Goal: Information Seeking & Learning: Learn about a topic

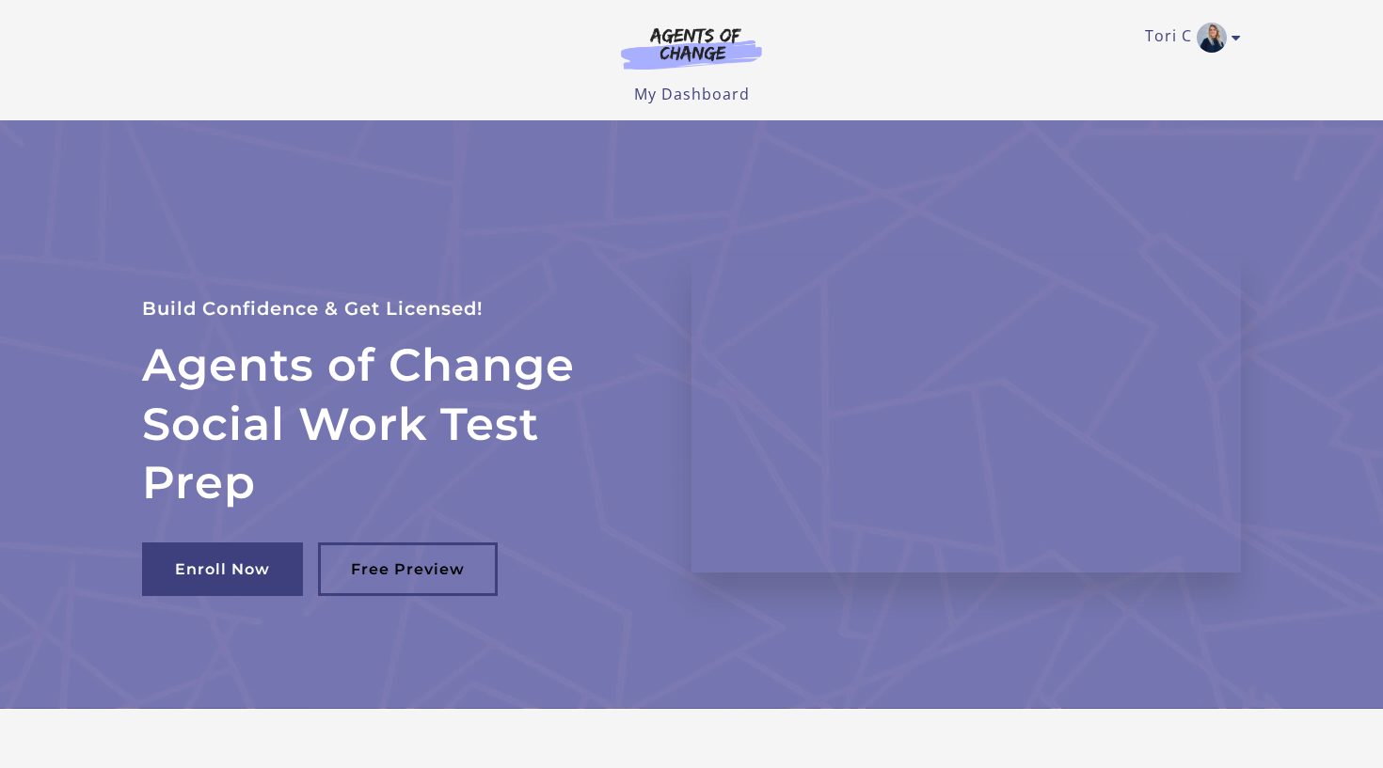
click at [1244, 39] on div "Tori C My Account Support Sign Out Toggle menu Menu My Dashboard My Account Sup…" at bounding box center [691, 60] width 1129 height 120
click at [1236, 39] on icon "Toggle menu" at bounding box center [1235, 37] width 9 height 15
click at [1153, 72] on link "My Account" at bounding box center [1163, 69] width 166 height 32
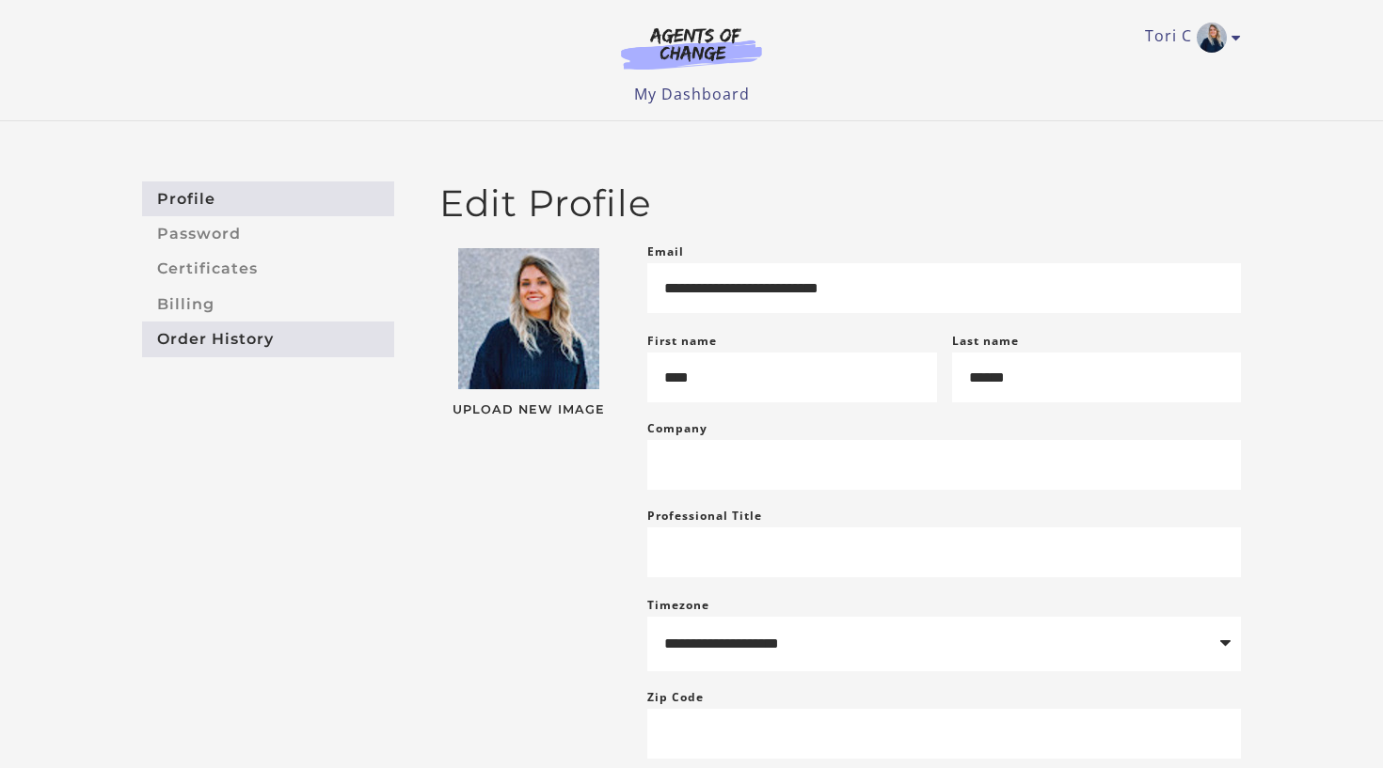
click at [261, 342] on link "Order History" at bounding box center [268, 339] width 252 height 35
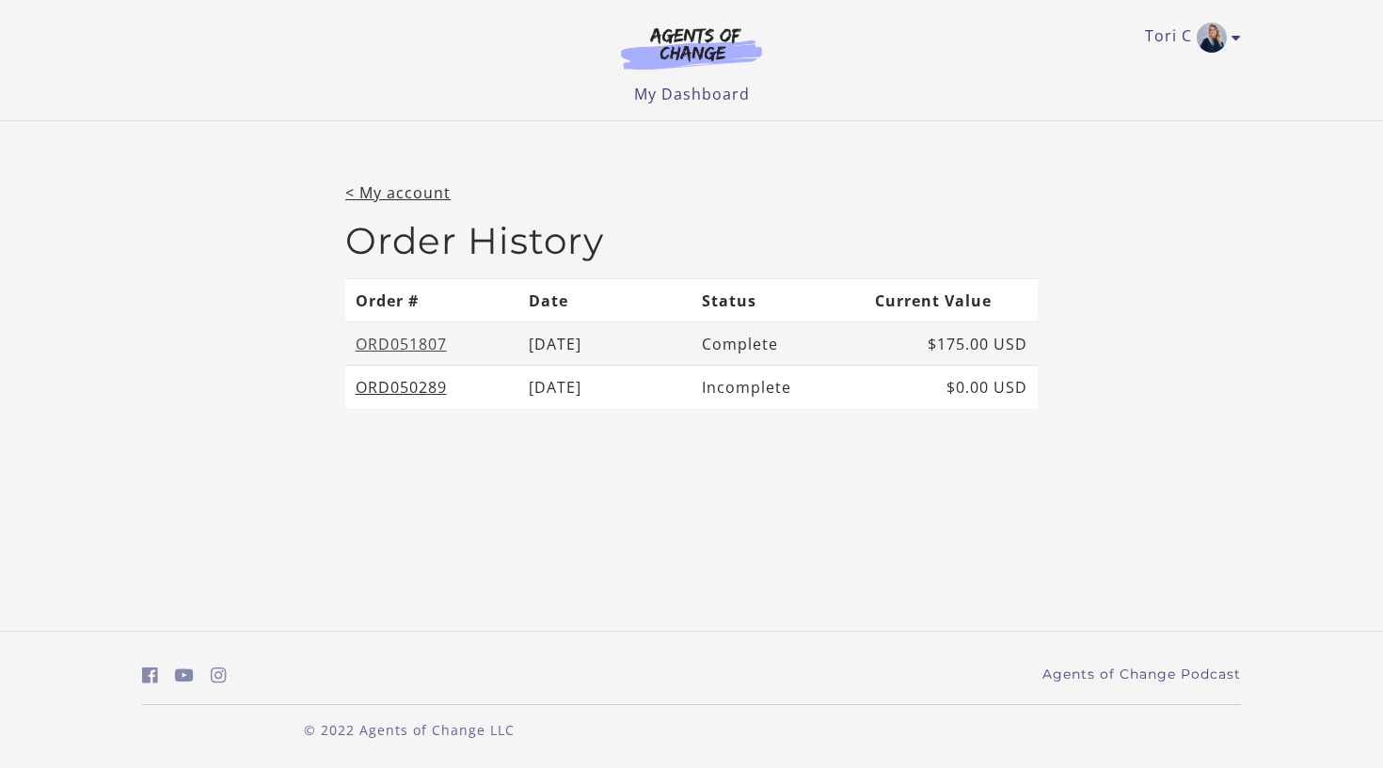
click at [406, 348] on link "ORD051807" at bounding box center [401, 344] width 91 height 21
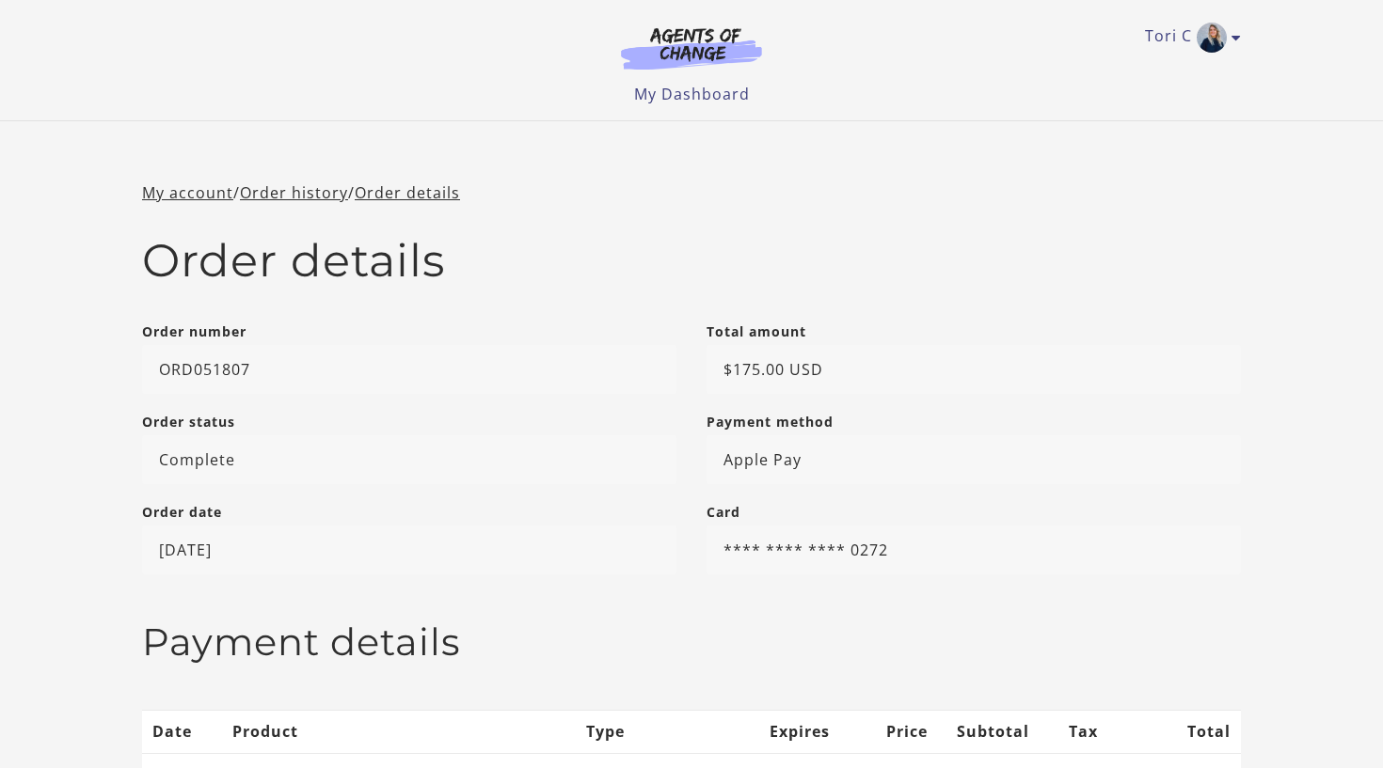
click at [696, 62] on img at bounding box center [691, 47] width 181 height 43
click at [691, 93] on link "My Dashboard" at bounding box center [692, 94] width 116 height 21
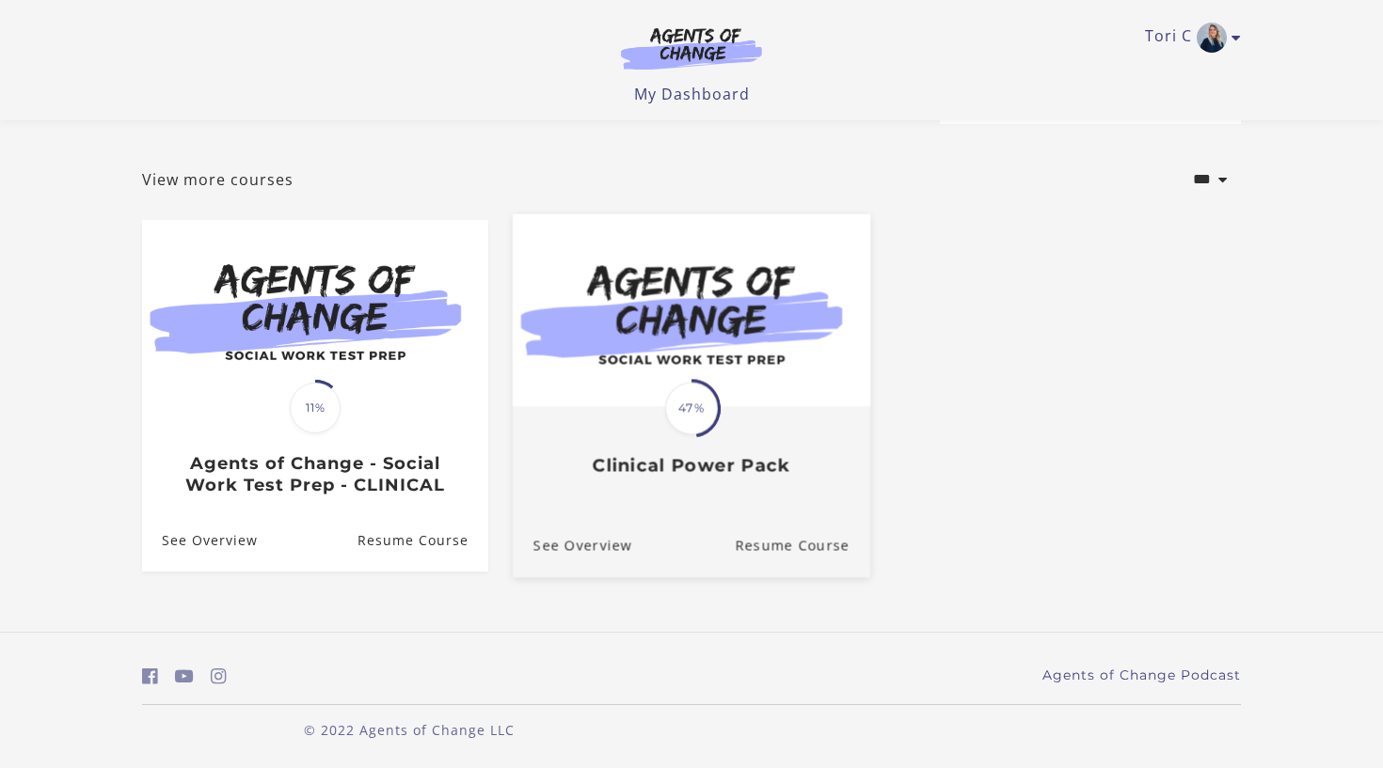
scroll to position [74, 0]
click at [675, 393] on span "47%" at bounding box center [691, 408] width 53 height 53
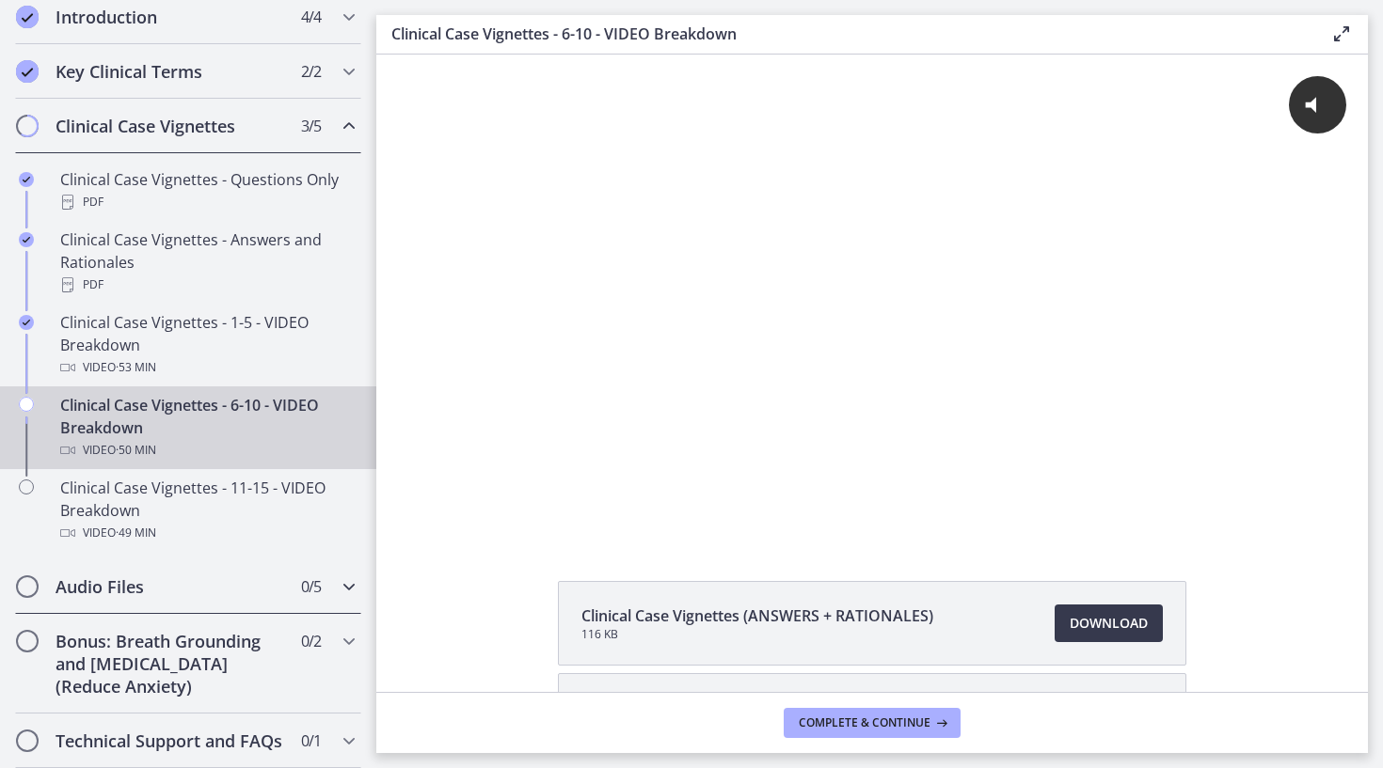
click at [166, 585] on h2 "Audio Files" at bounding box center [169, 587] width 229 height 23
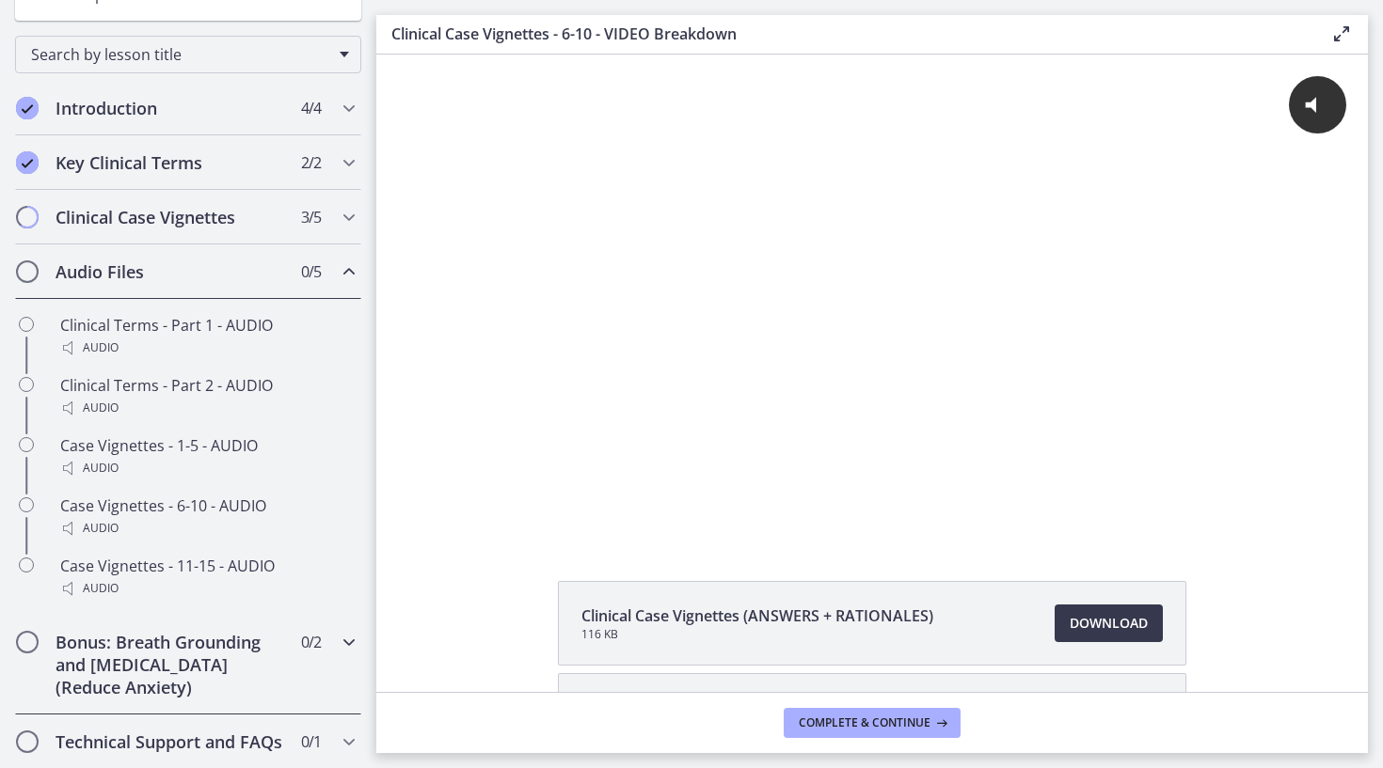
click at [161, 664] on h2 "Bonus: Breath Grounding and [MEDICAL_DATA] (Reduce Anxiety)" at bounding box center [169, 665] width 229 height 68
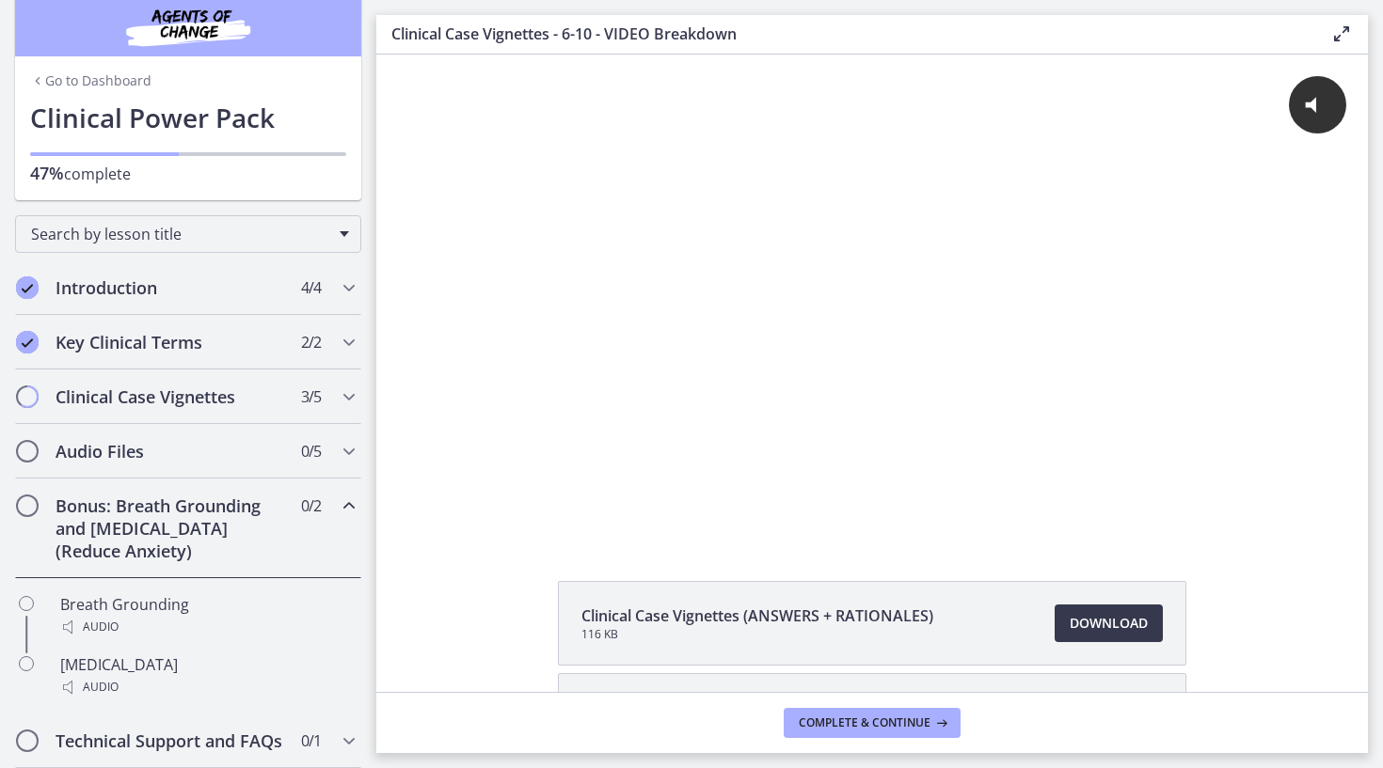
click at [40, 81] on icon "Chapters" at bounding box center [37, 80] width 15 height 15
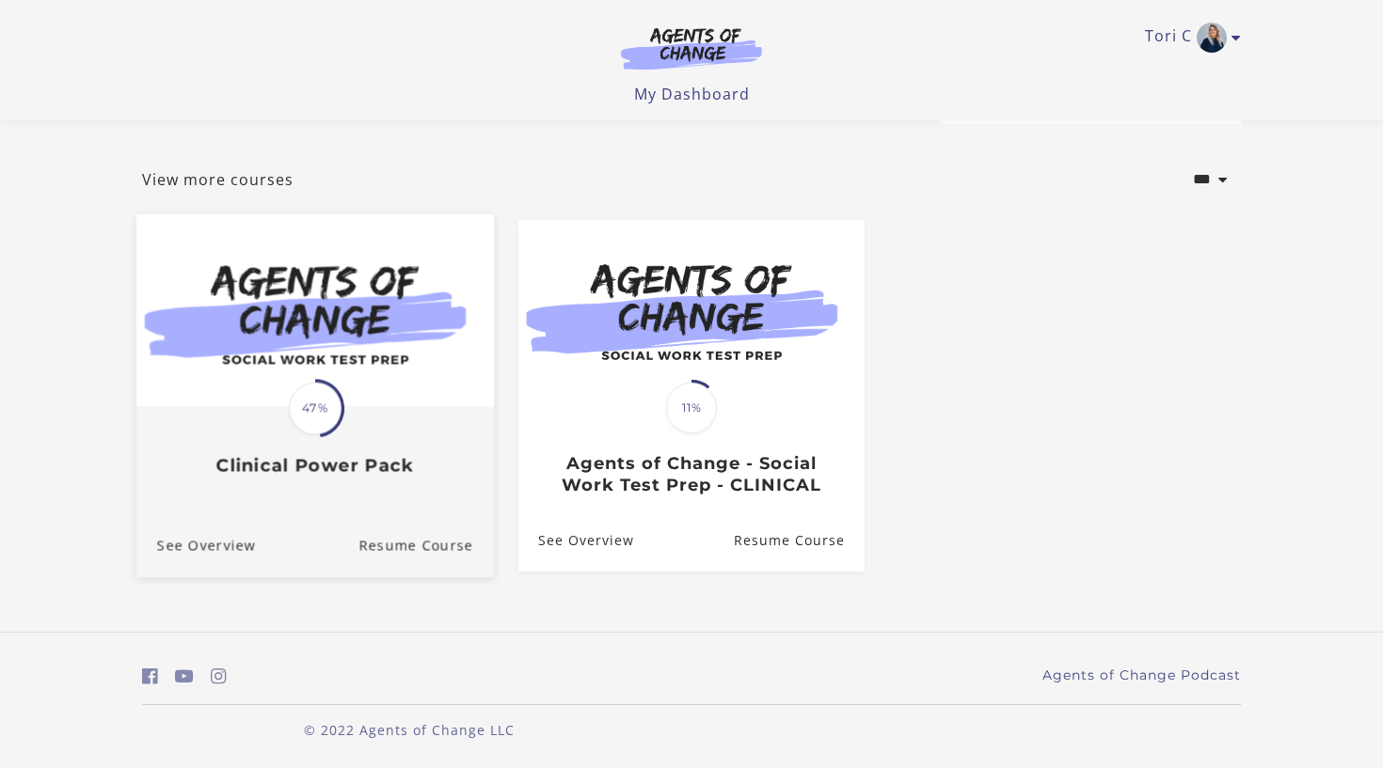
scroll to position [74, 0]
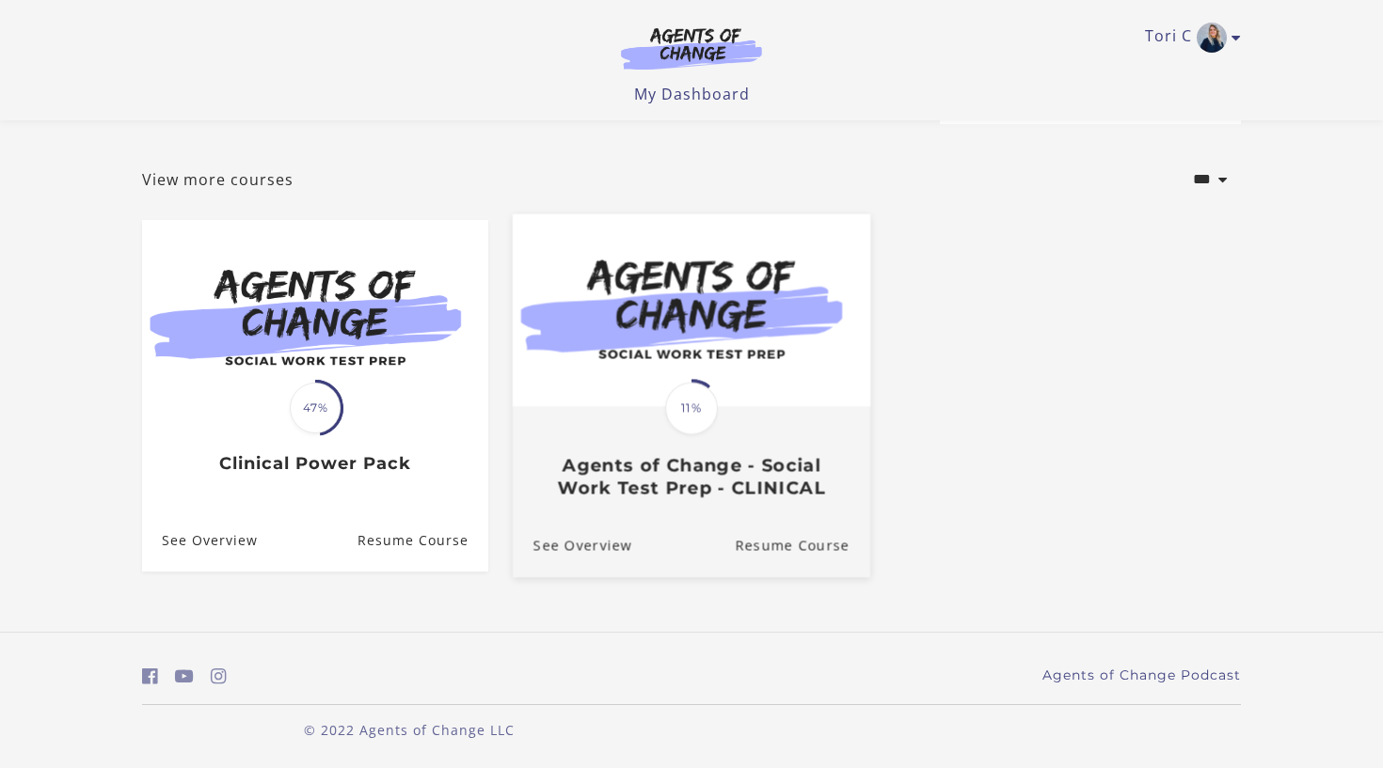
click at [645, 446] on div "Translation missing: en.liquid.partials.dashboard_course_card.progress_descript…" at bounding box center [691, 453] width 357 height 90
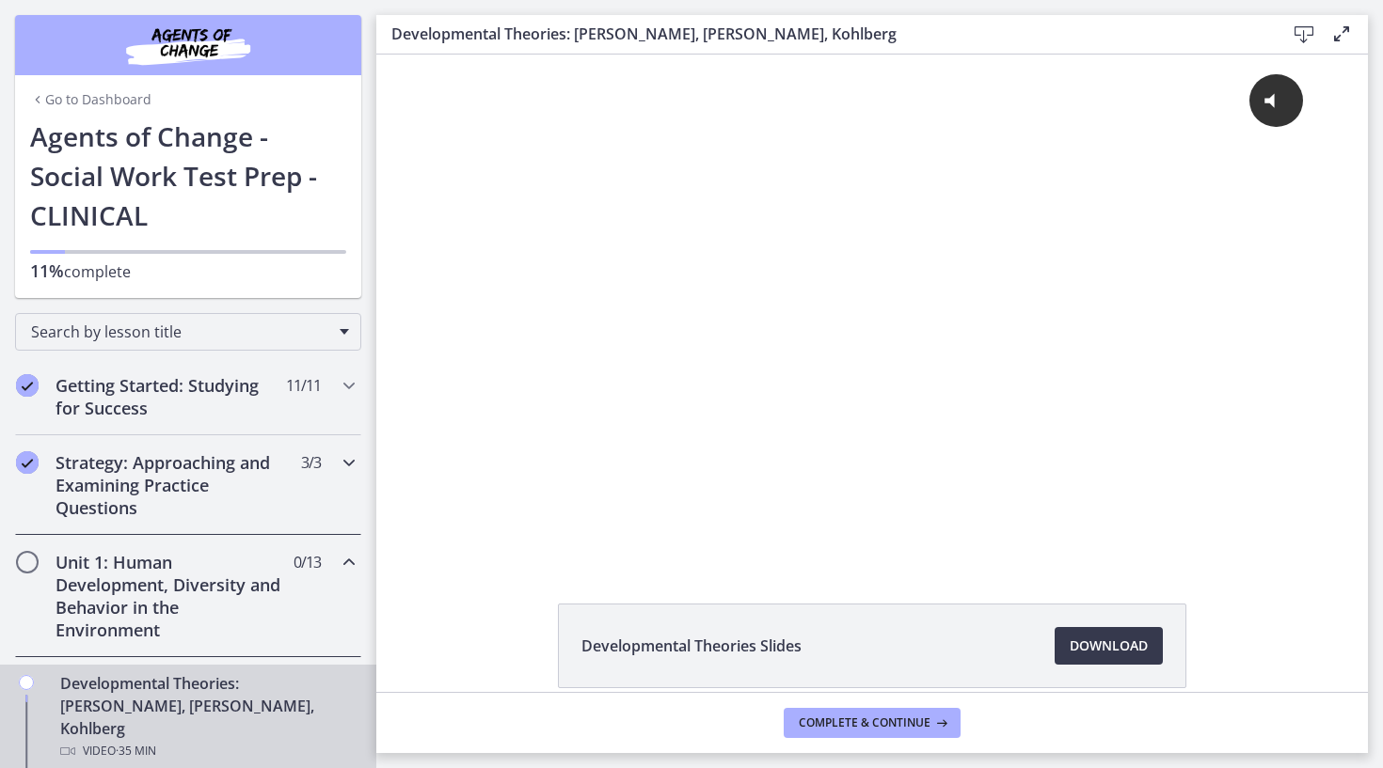
click at [178, 459] on h2 "Strategy: Approaching and Examining Practice Questions" at bounding box center [169, 485] width 229 height 68
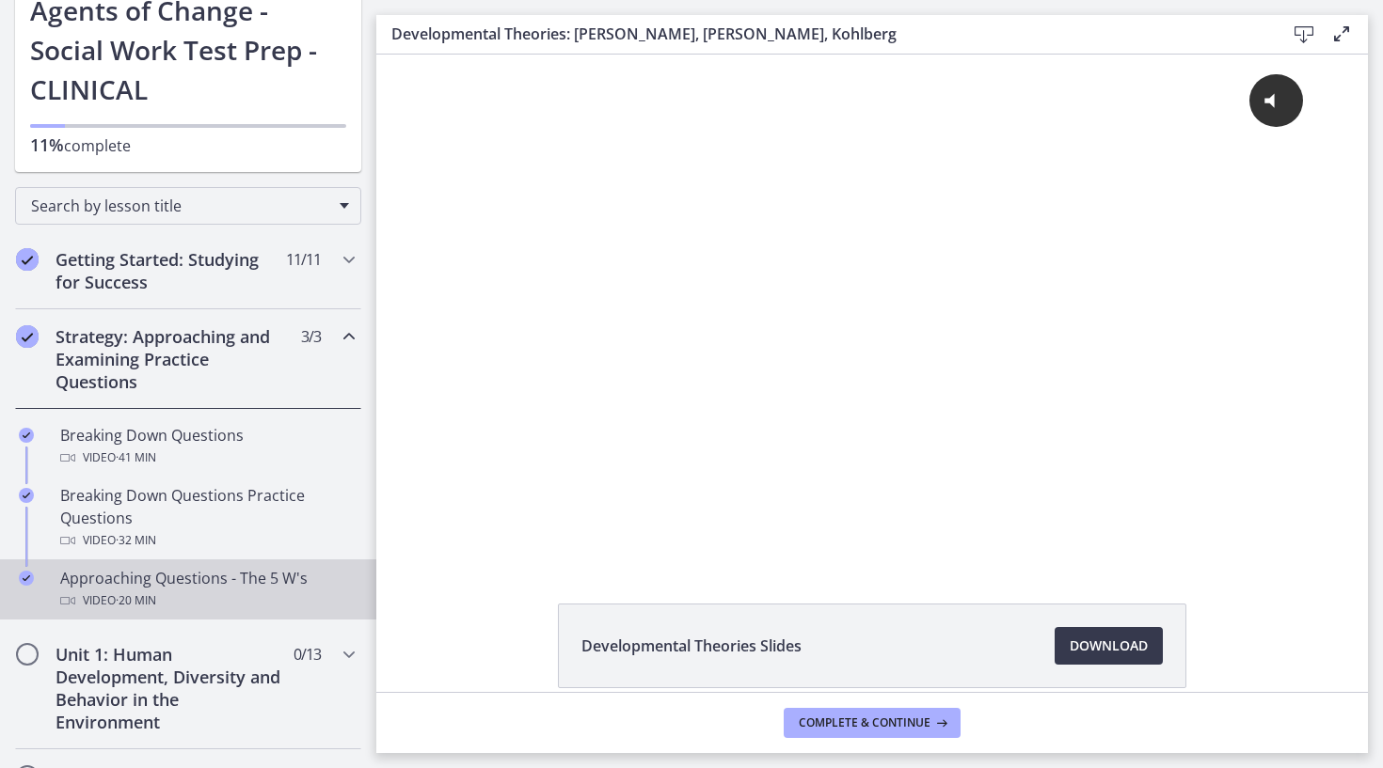
scroll to position [191, 0]
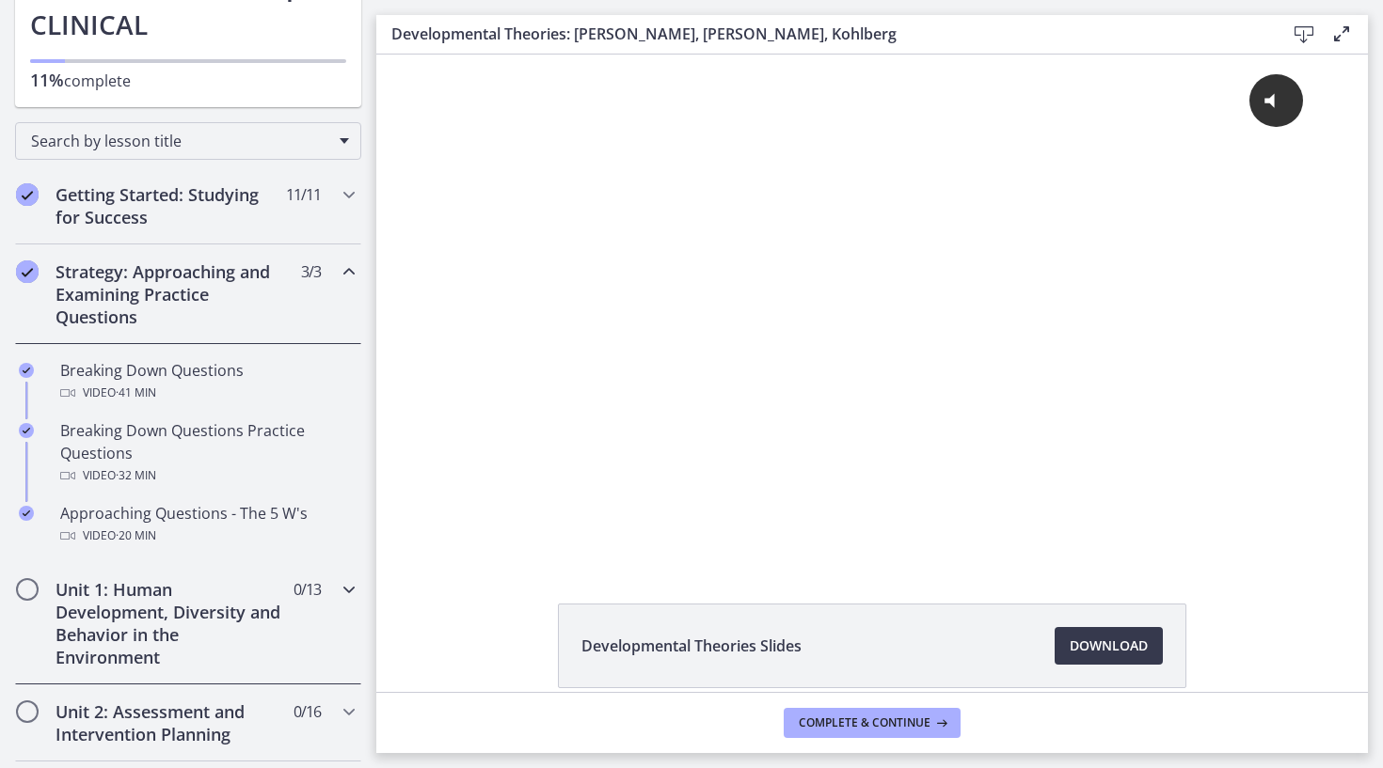
click at [165, 612] on h2 "Unit 1: Human Development, Diversity and Behavior in the Environment" at bounding box center [169, 623] width 229 height 90
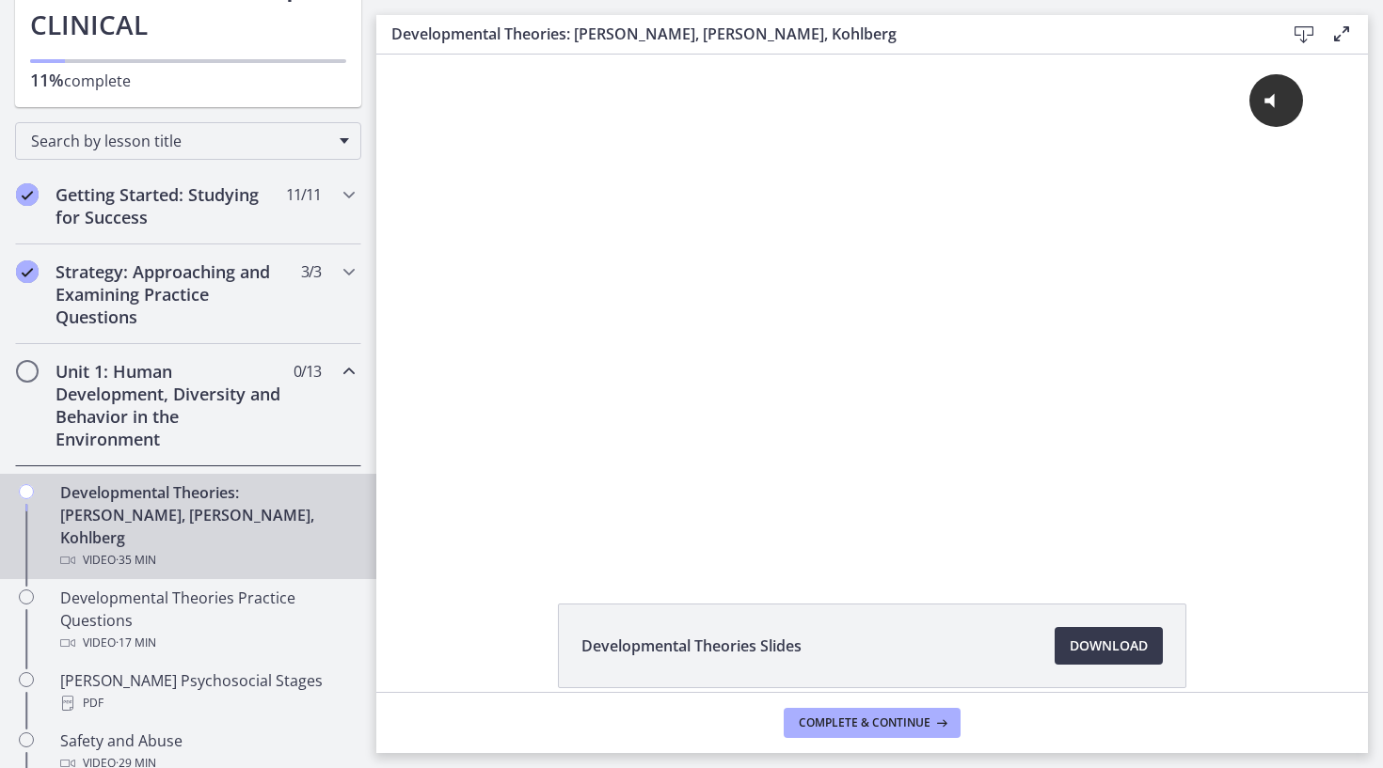
click at [207, 509] on div "Developmental Theories: [PERSON_NAME], [PERSON_NAME], Kohlberg Video · 35 min" at bounding box center [206, 527] width 293 height 90
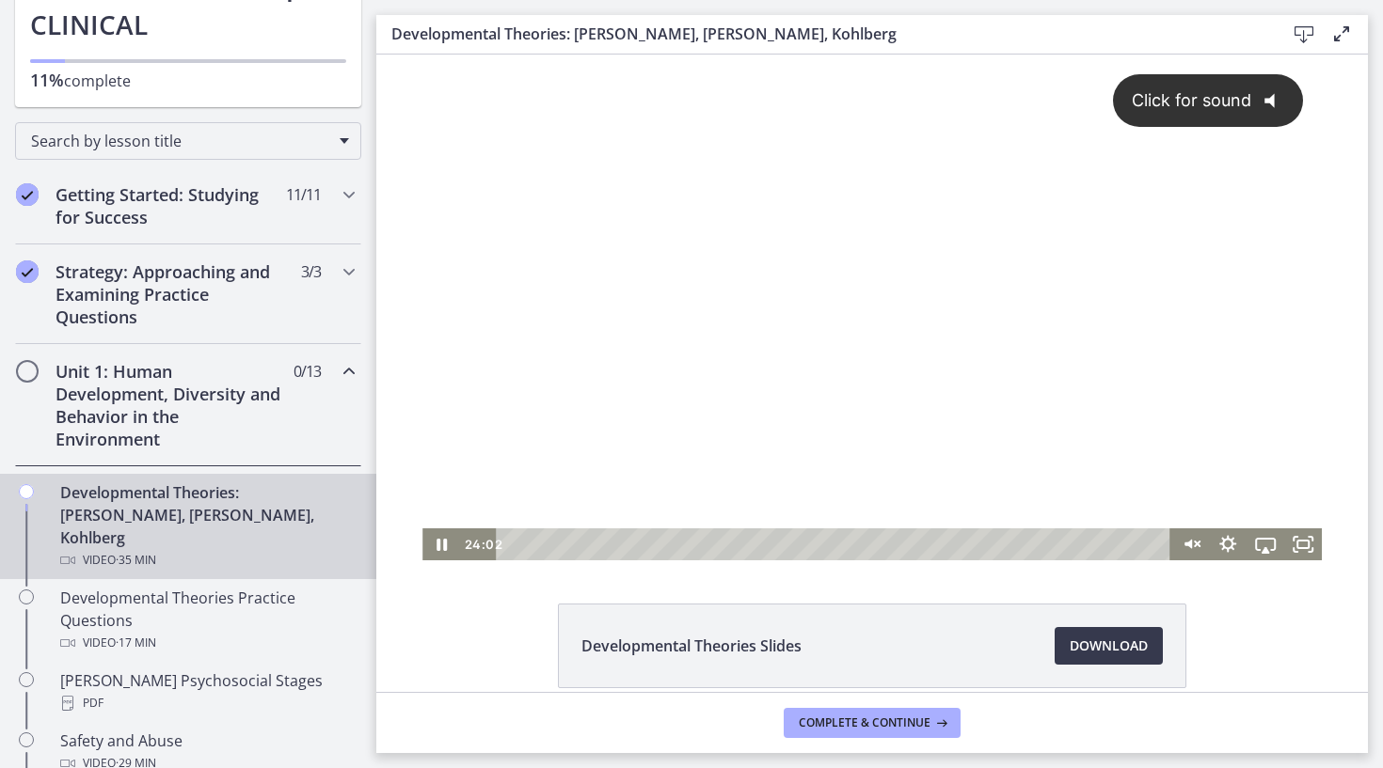
click at [1144, 276] on div "Click for sound @keyframes VOLUME_SMALL_WAVE_FLASH { 0% { opacity: 0; } 33% { o…" at bounding box center [871, 292] width 899 height 474
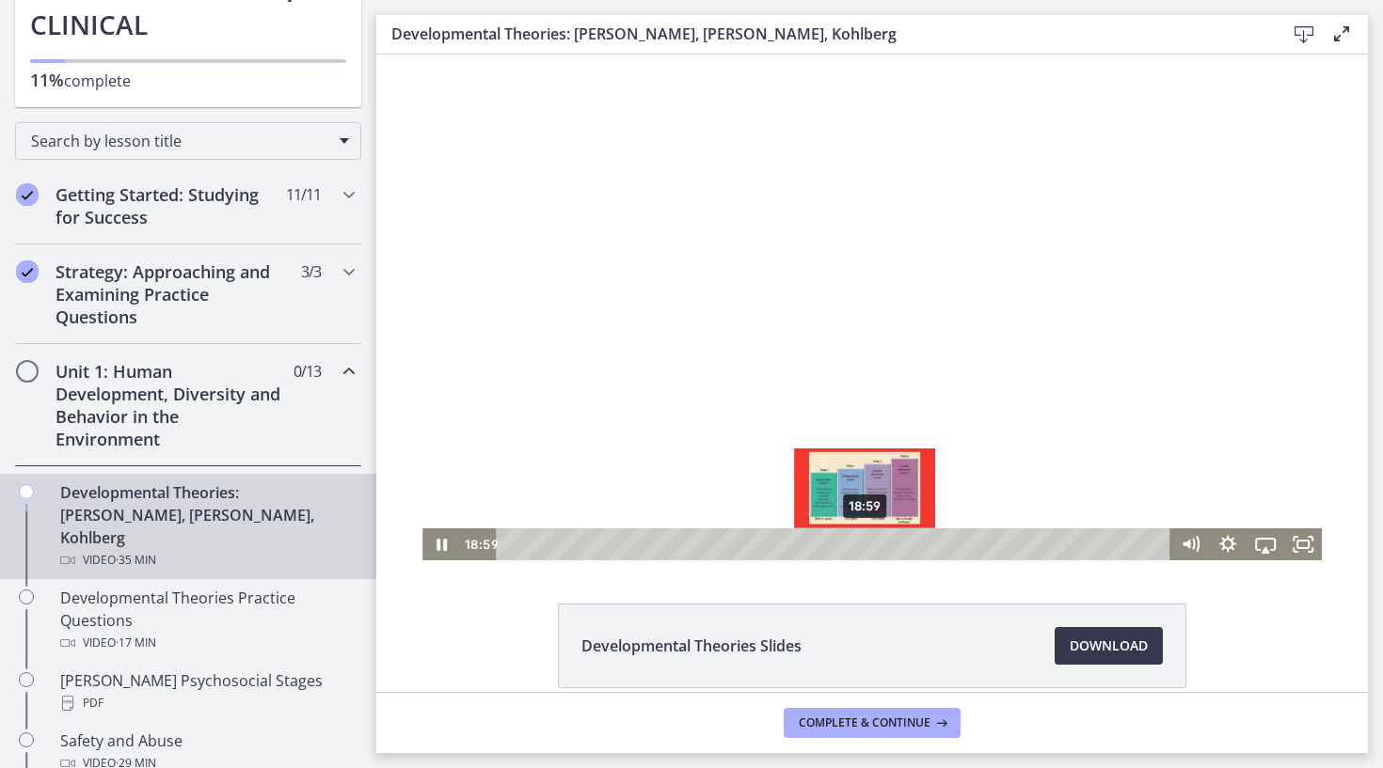
click at [865, 548] on div "18:59" at bounding box center [836, 545] width 652 height 32
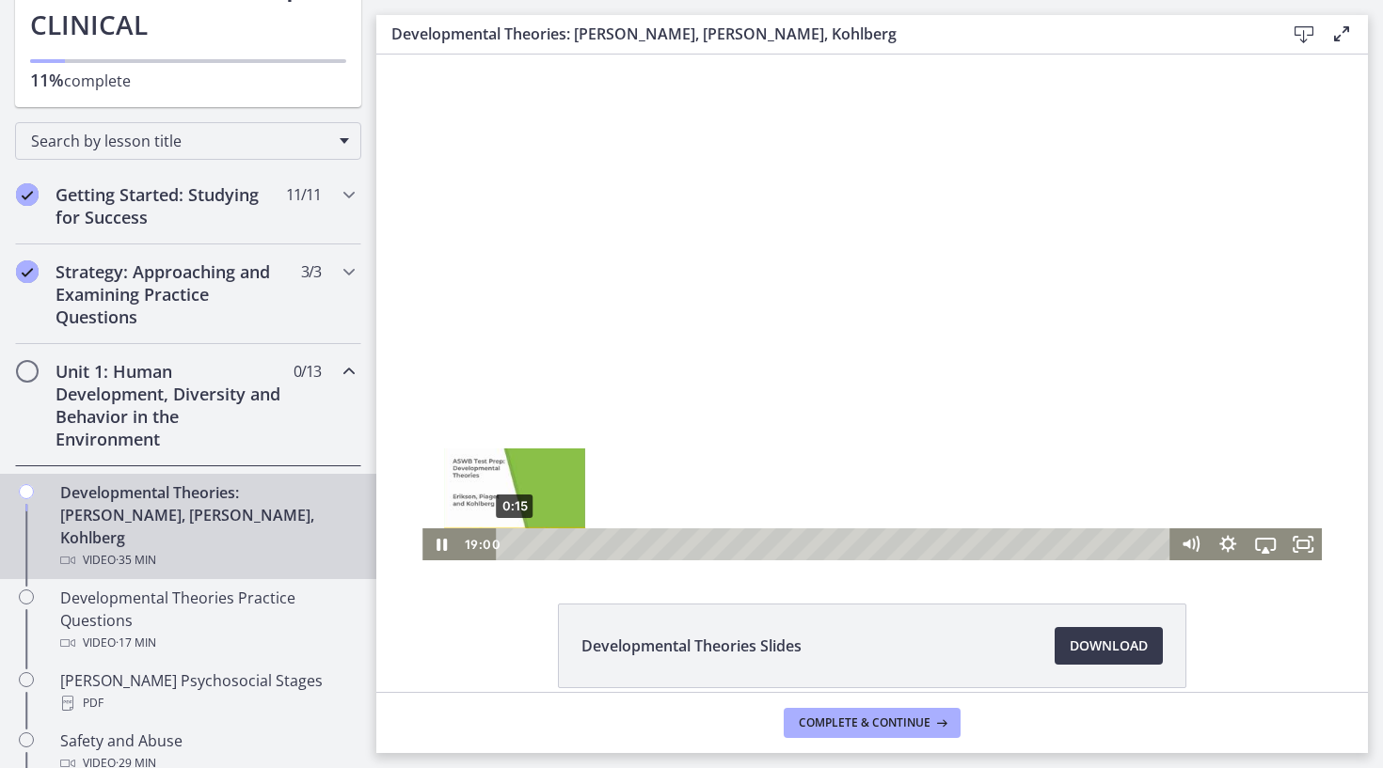
click at [510, 545] on div "0:15" at bounding box center [836, 545] width 652 height 32
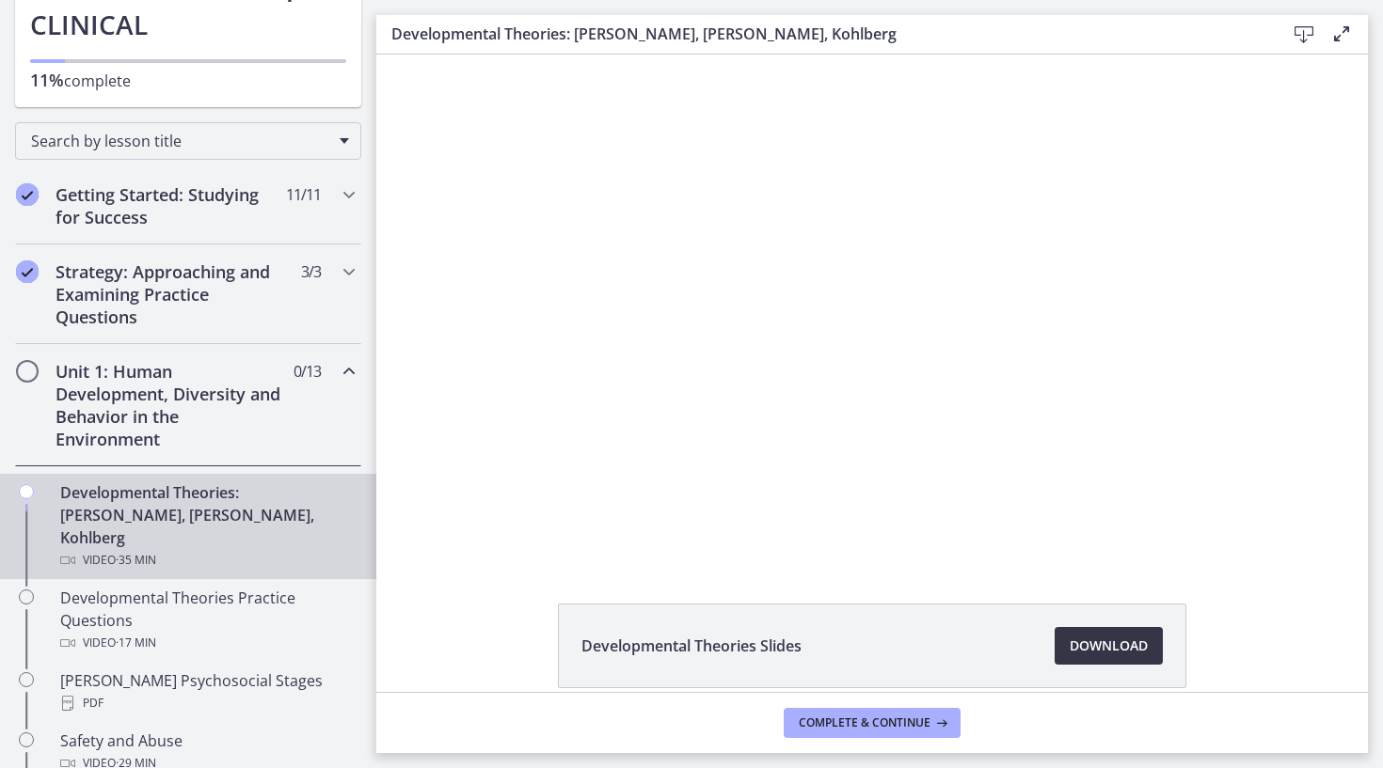
click at [1096, 642] on span "Download Opens in a new window" at bounding box center [1108, 646] width 78 height 23
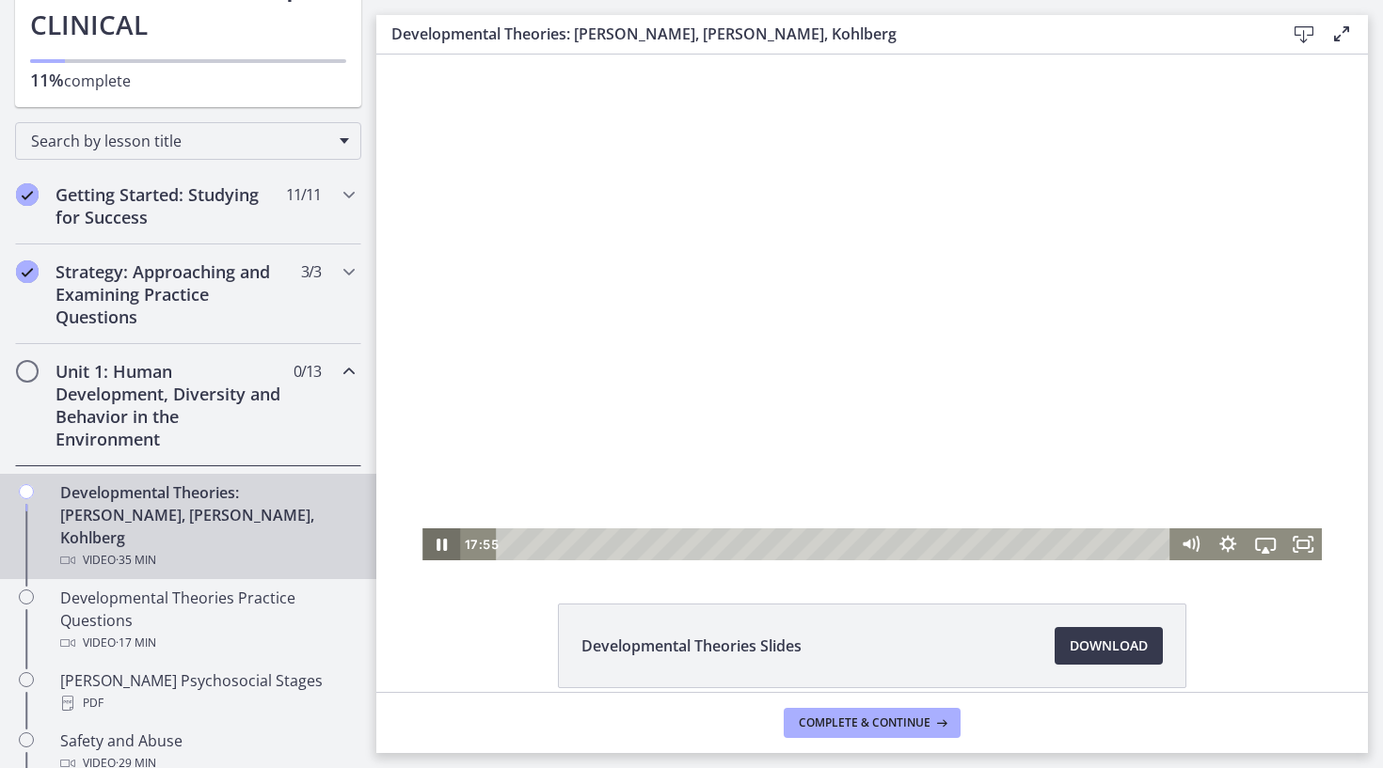
click at [438, 541] on icon "Pause" at bounding box center [441, 545] width 10 height 12
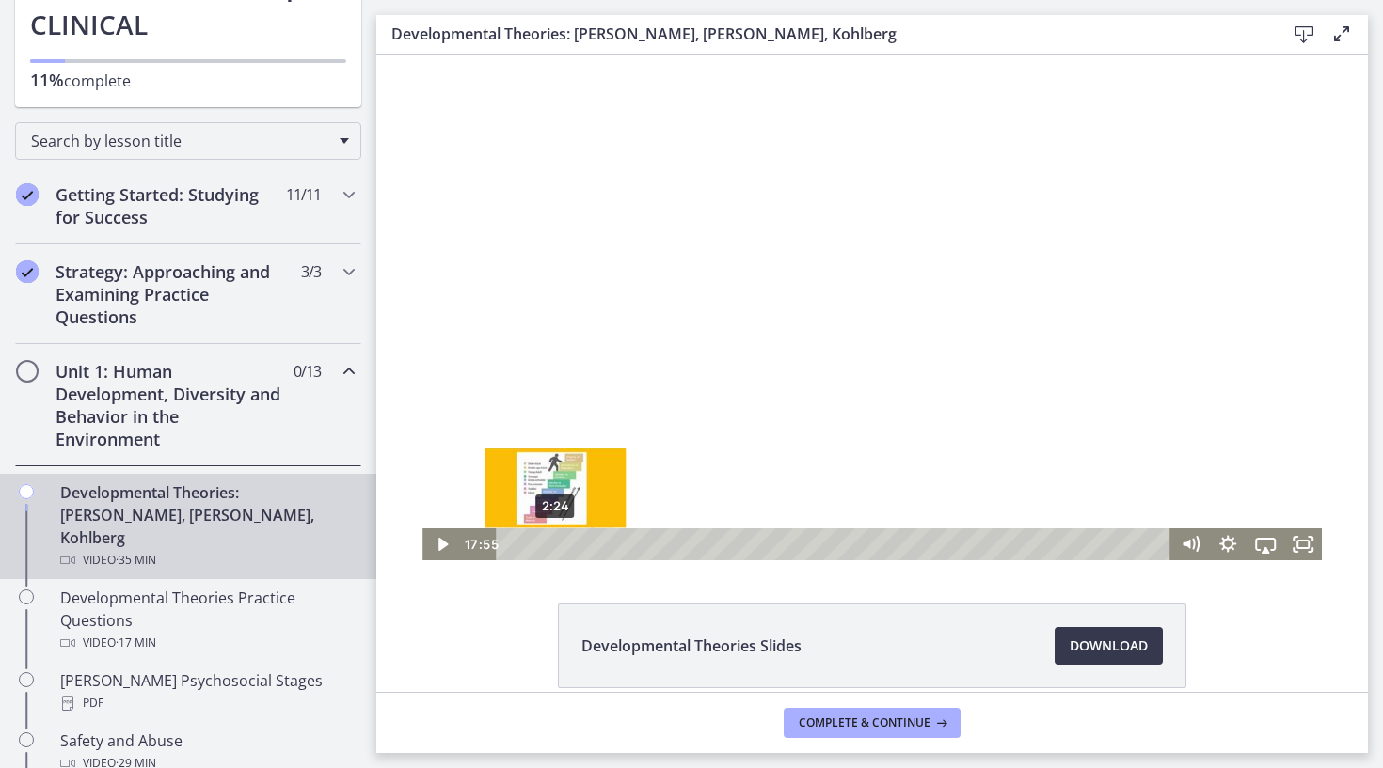
click at [555, 543] on div "2:24" at bounding box center [836, 545] width 652 height 32
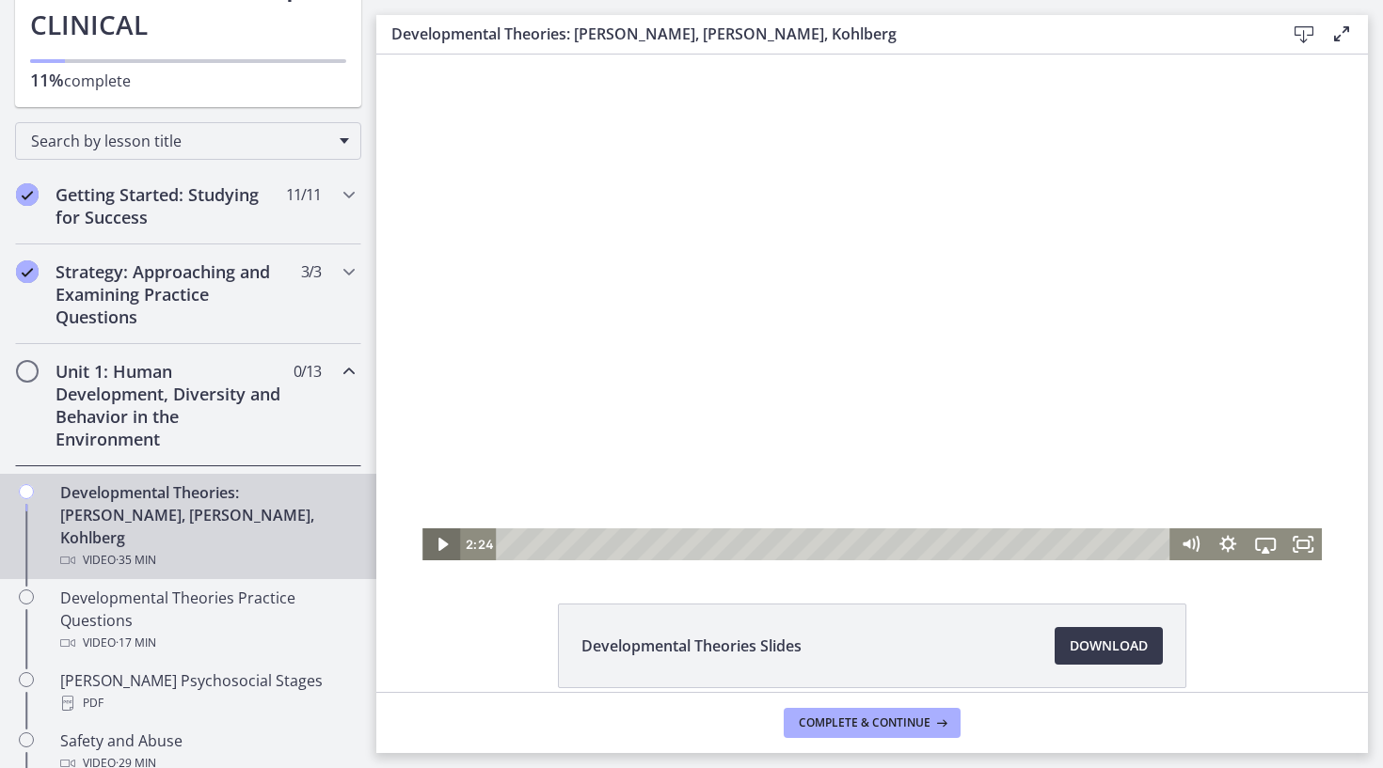
click at [451, 545] on icon "Play Video" at bounding box center [442, 545] width 38 height 32
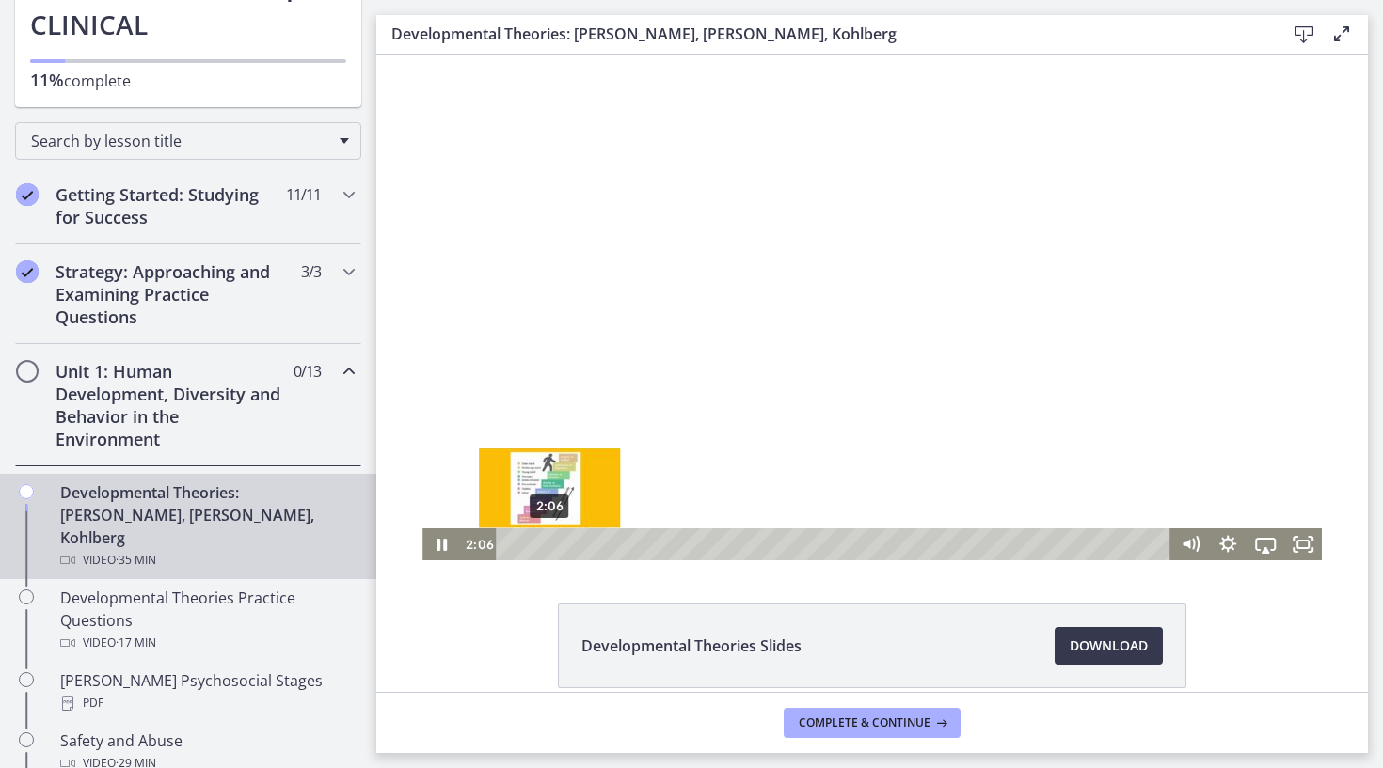
click at [549, 545] on div "2:06" at bounding box center [836, 545] width 652 height 32
click at [539, 545] on div "1:33" at bounding box center [836, 545] width 652 height 32
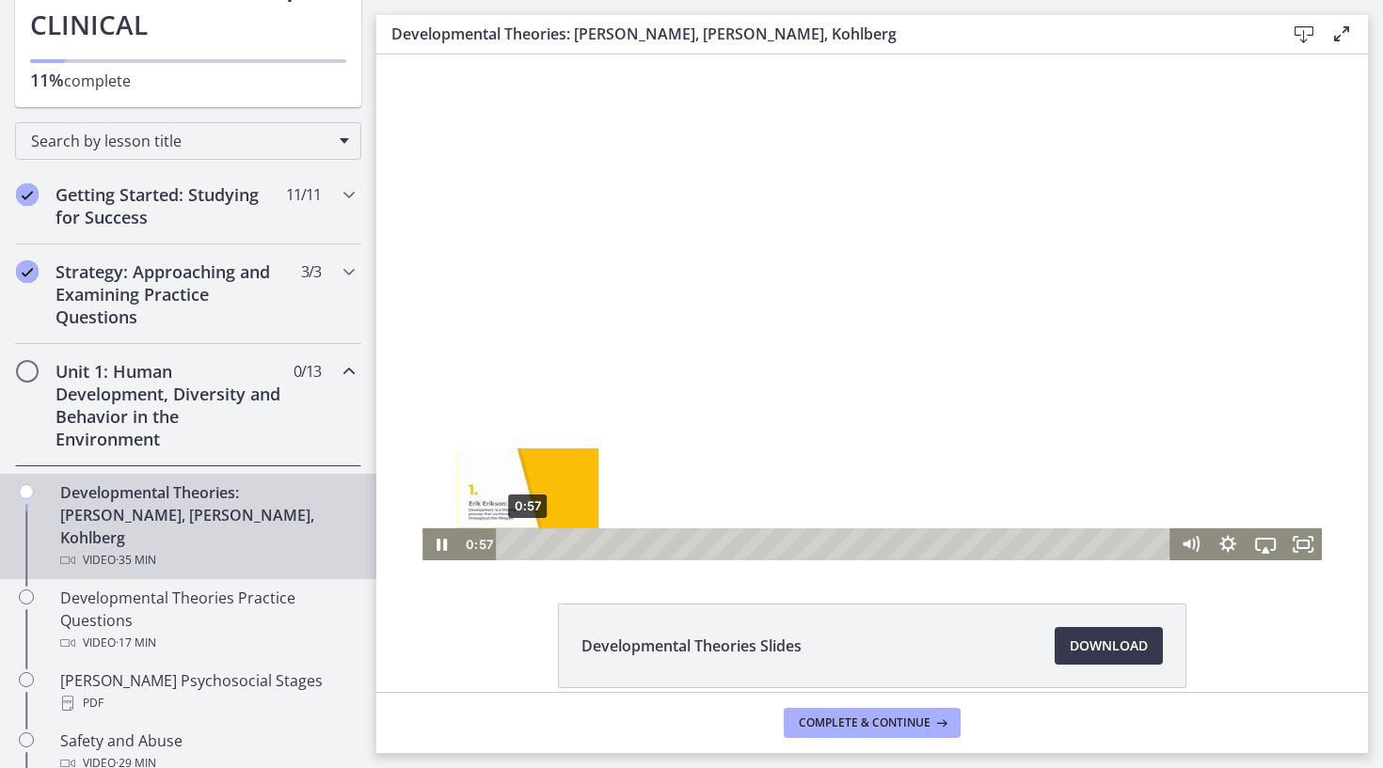
click at [528, 545] on div "0:57" at bounding box center [836, 545] width 652 height 32
click at [432, 553] on icon "Pause" at bounding box center [441, 545] width 38 height 32
